Goal: Task Accomplishment & Management: Manage account settings

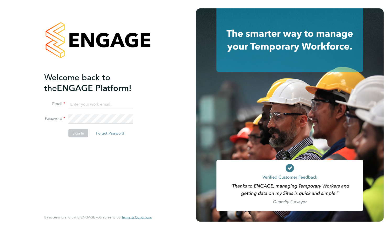
type input "macvern2000@yahoo.com"
click at [101, 165] on div "Welcome back to the ENGAGE Platform! Email macvern2000@yahoo.com Password Sign …" at bounding box center [95, 141] width 102 height 138
click at [78, 130] on button "Sign In" at bounding box center [78, 132] width 20 height 8
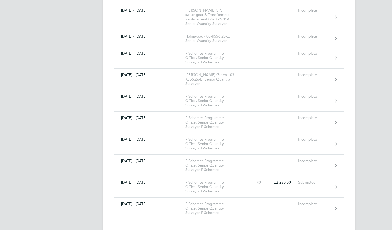
scroll to position [241, 0]
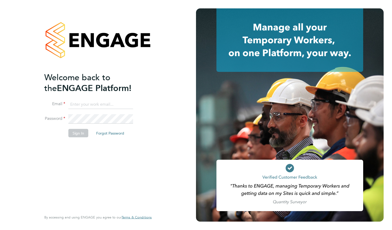
type input "[EMAIL_ADDRESS][DOMAIN_NAME]"
click at [77, 133] on button "Sign In" at bounding box center [78, 132] width 20 height 8
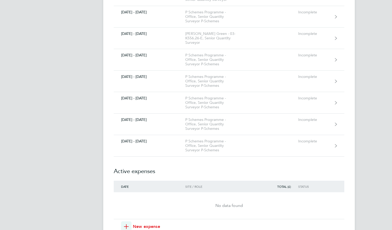
scroll to position [283, 0]
